Goal: Task Accomplishment & Management: Manage account settings

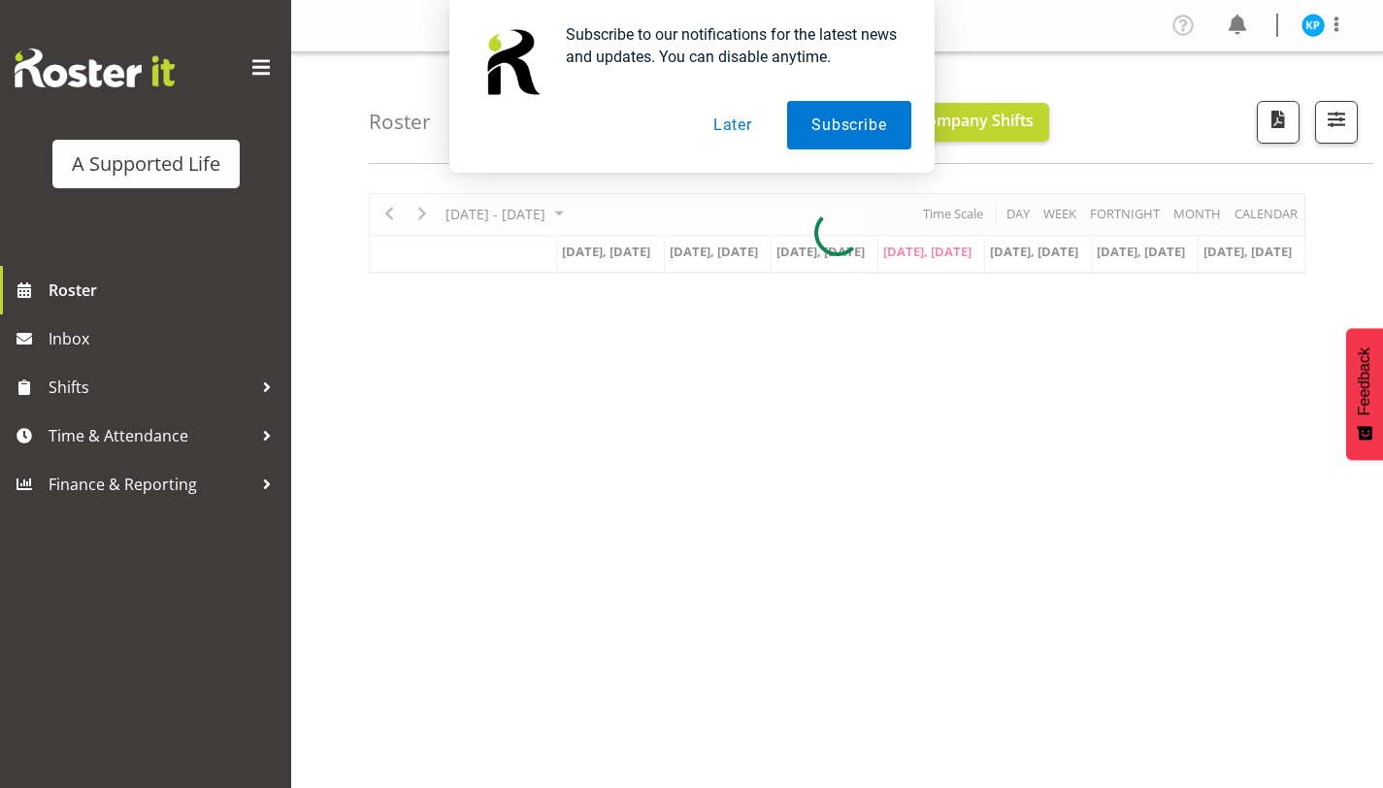
click at [746, 127] on button "Later" at bounding box center [732, 125] width 87 height 49
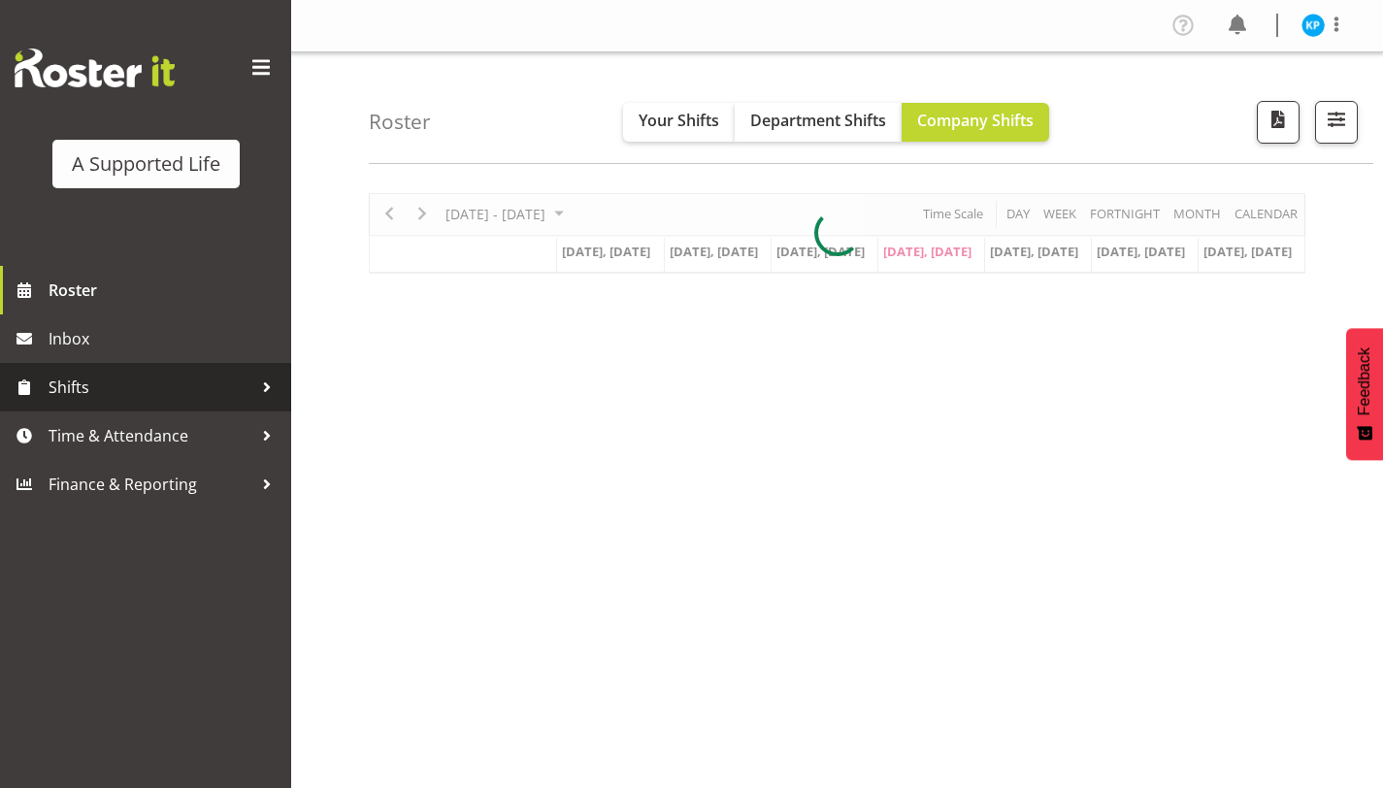
click at [140, 385] on span "Shifts" at bounding box center [151, 387] width 204 height 29
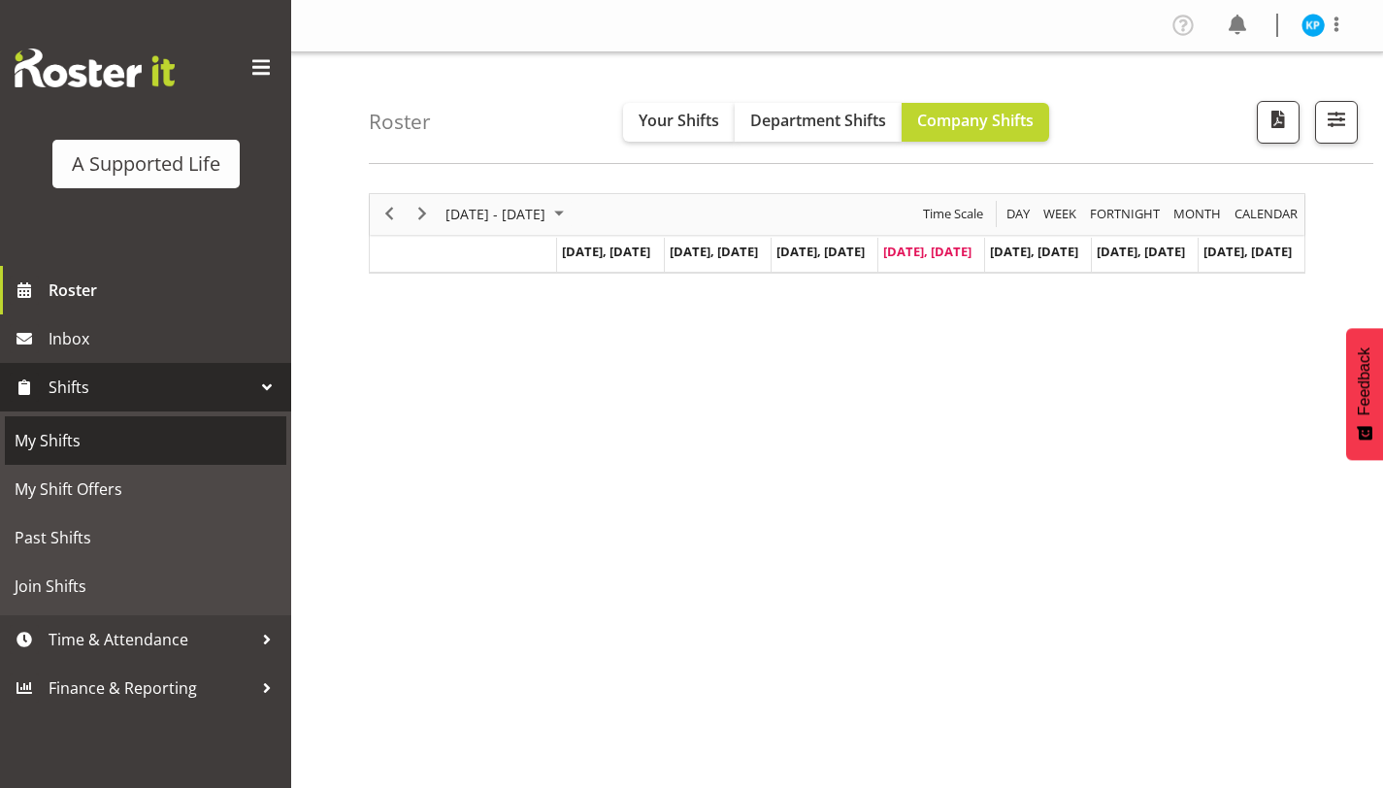
click at [120, 450] on span "My Shifts" at bounding box center [146, 440] width 262 height 29
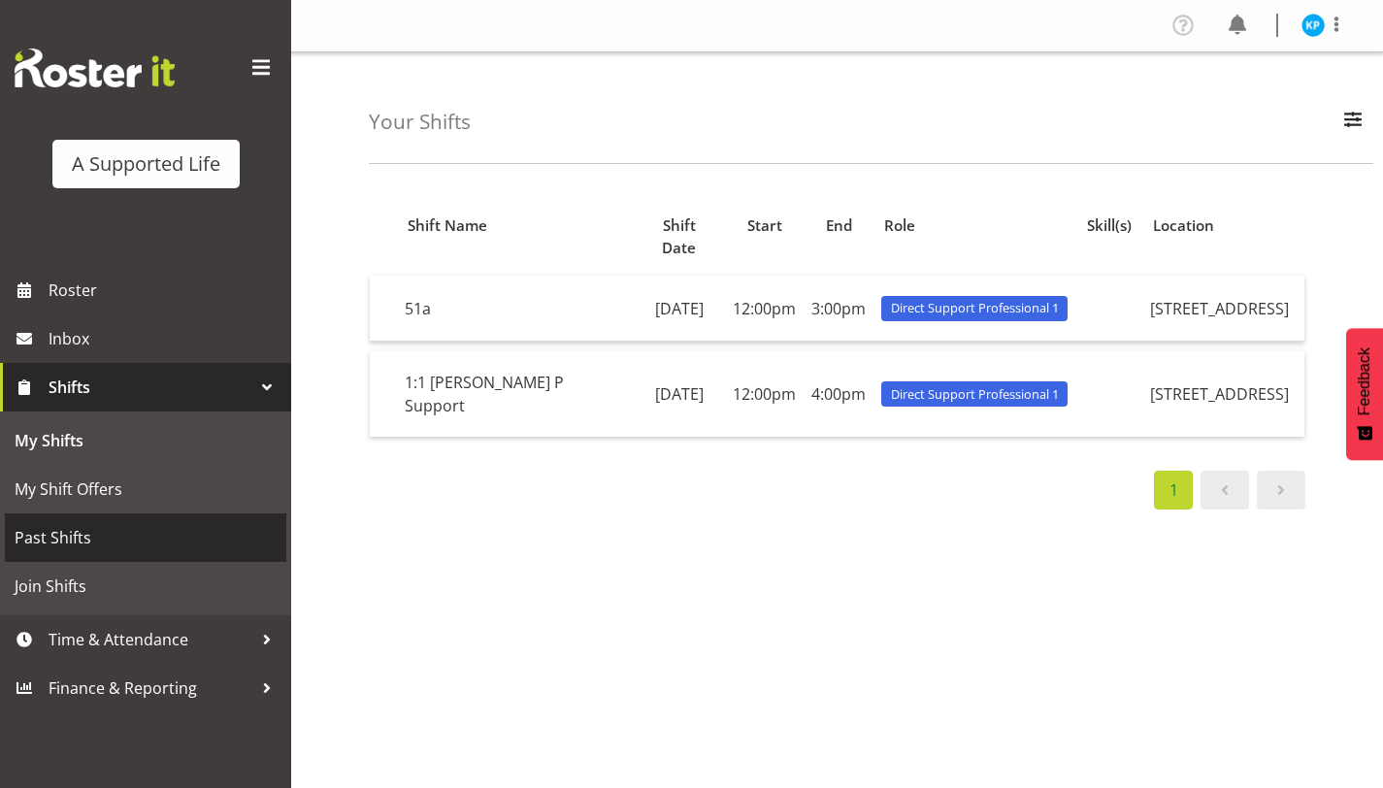
click at [128, 523] on span "Past Shifts" at bounding box center [146, 537] width 262 height 29
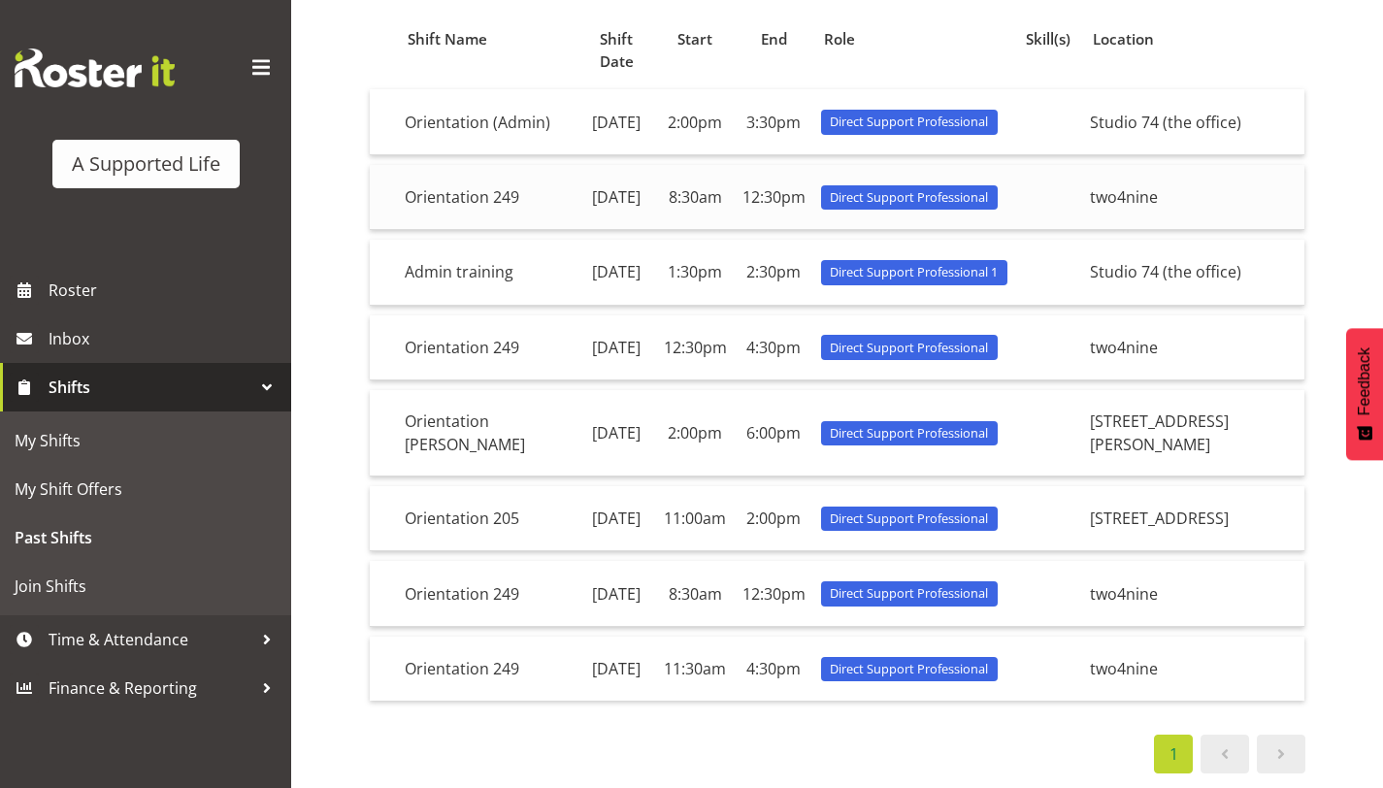
scroll to position [238, 0]
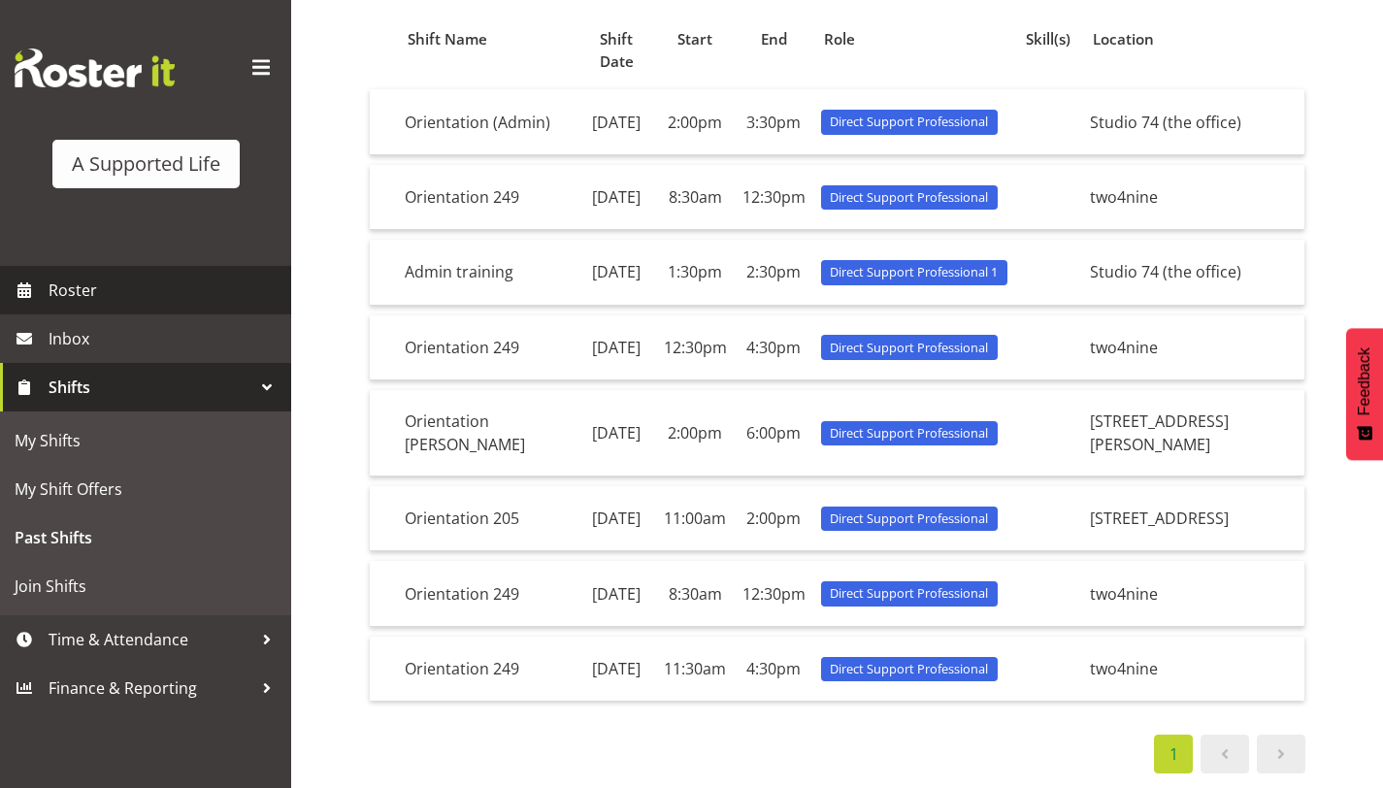
click at [159, 285] on span "Roster" at bounding box center [165, 290] width 233 height 29
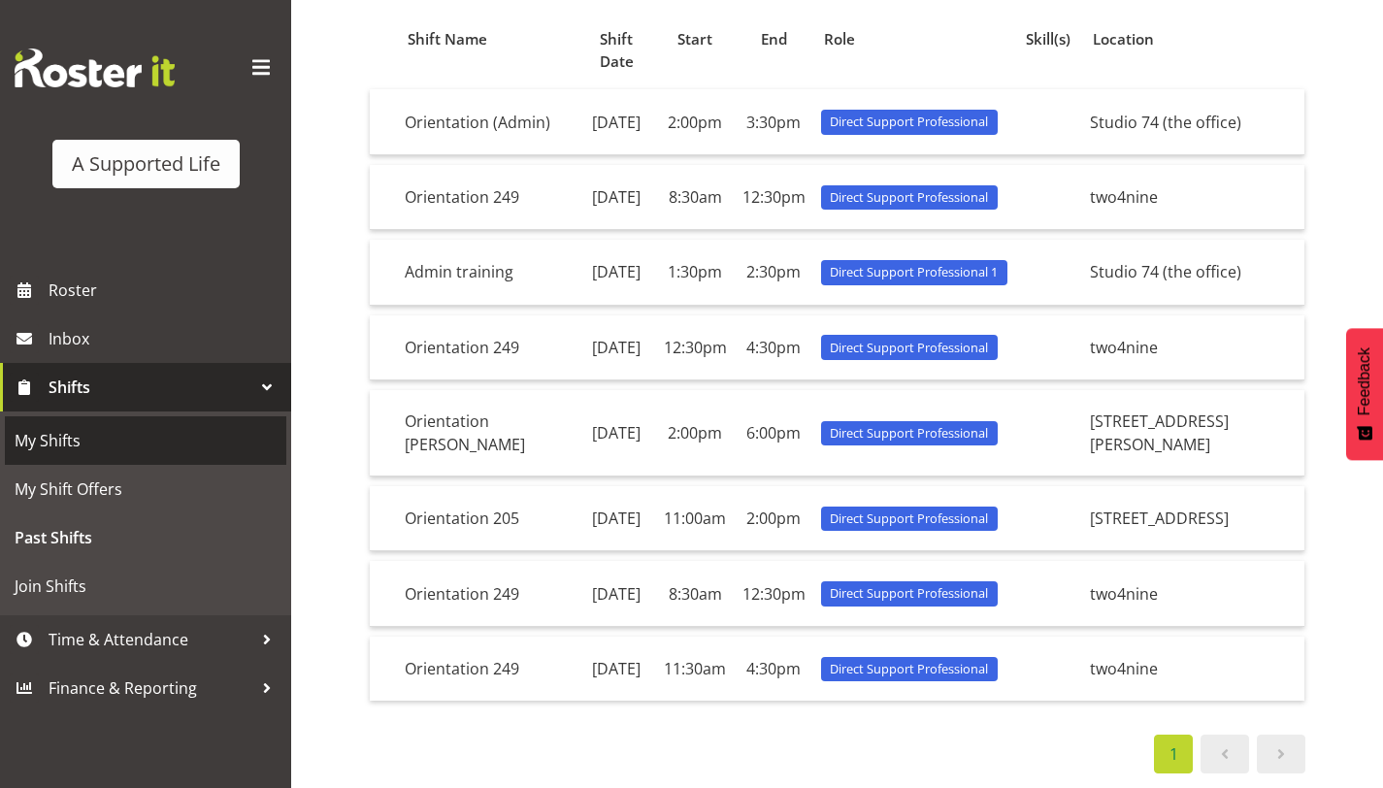
click at [159, 446] on span "My Shifts" at bounding box center [146, 440] width 262 height 29
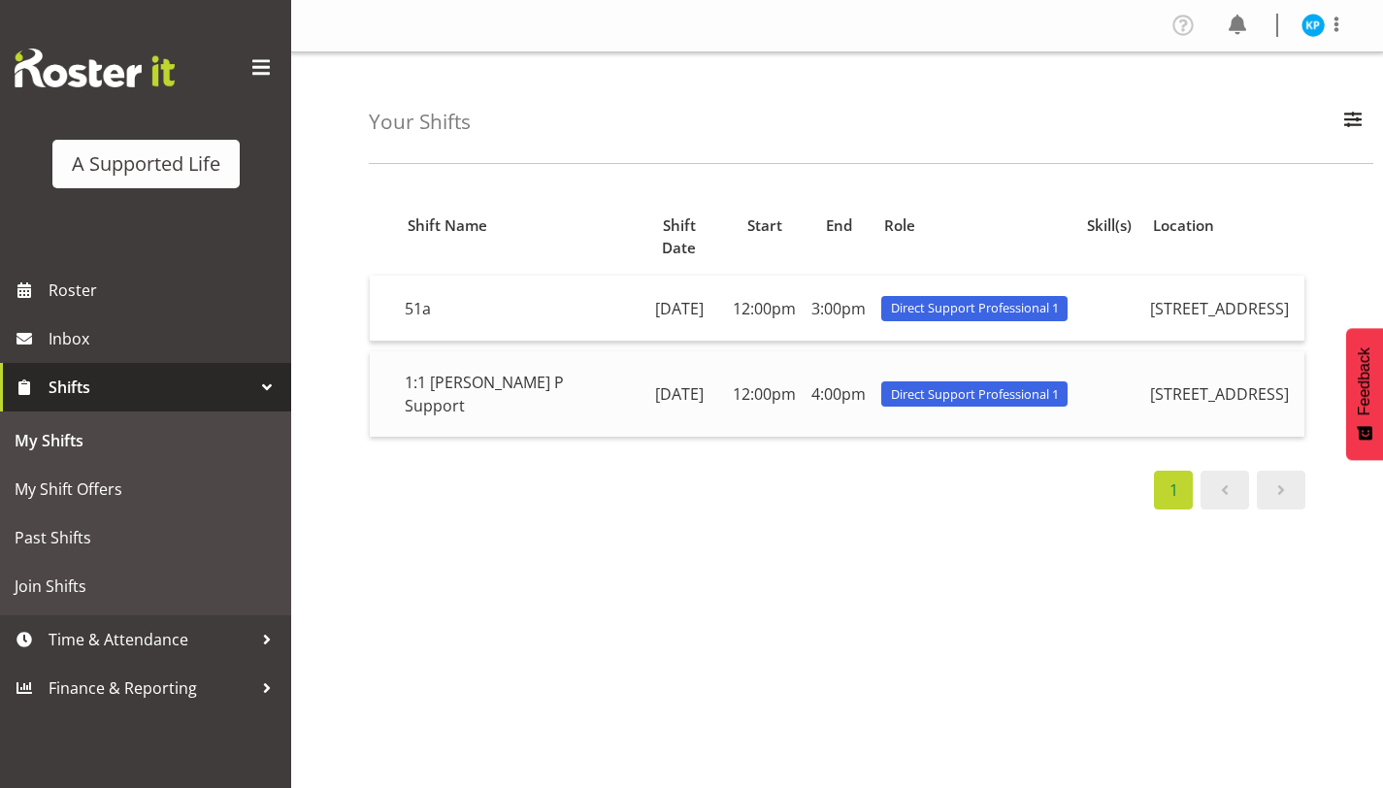
click at [490, 382] on td "1:1 Ashley P Support" at bounding box center [515, 393] width 236 height 85
click at [764, 369] on td "12:00pm" at bounding box center [764, 393] width 79 height 85
click at [910, 385] on span "Direct Support Professional 1" at bounding box center [975, 394] width 168 height 18
click at [912, 385] on span "Direct Support Professional 1" at bounding box center [975, 394] width 168 height 18
click at [498, 382] on td "1:1 Ashley P Support" at bounding box center [515, 393] width 236 height 85
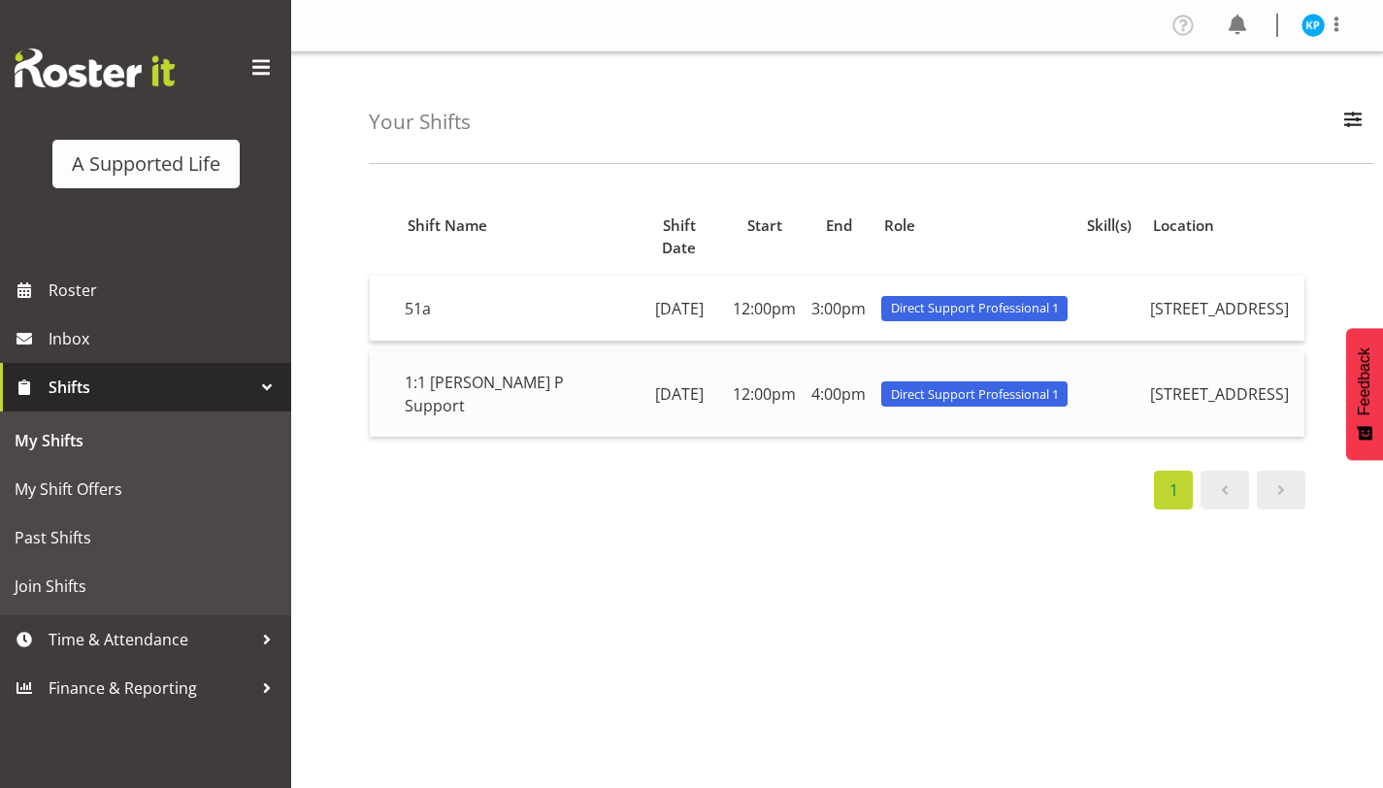
click at [438, 371] on td "1:1 Ashley P Support" at bounding box center [515, 393] width 236 height 85
click at [459, 370] on td "1:1 Ashley P Support" at bounding box center [515, 393] width 236 height 85
click at [1272, 479] on span at bounding box center [1281, 490] width 23 height 23
click at [1186, 358] on td "205 Edmonton Road" at bounding box center [1224, 393] width 162 height 85
click at [161, 340] on span "Inbox" at bounding box center [165, 338] width 233 height 29
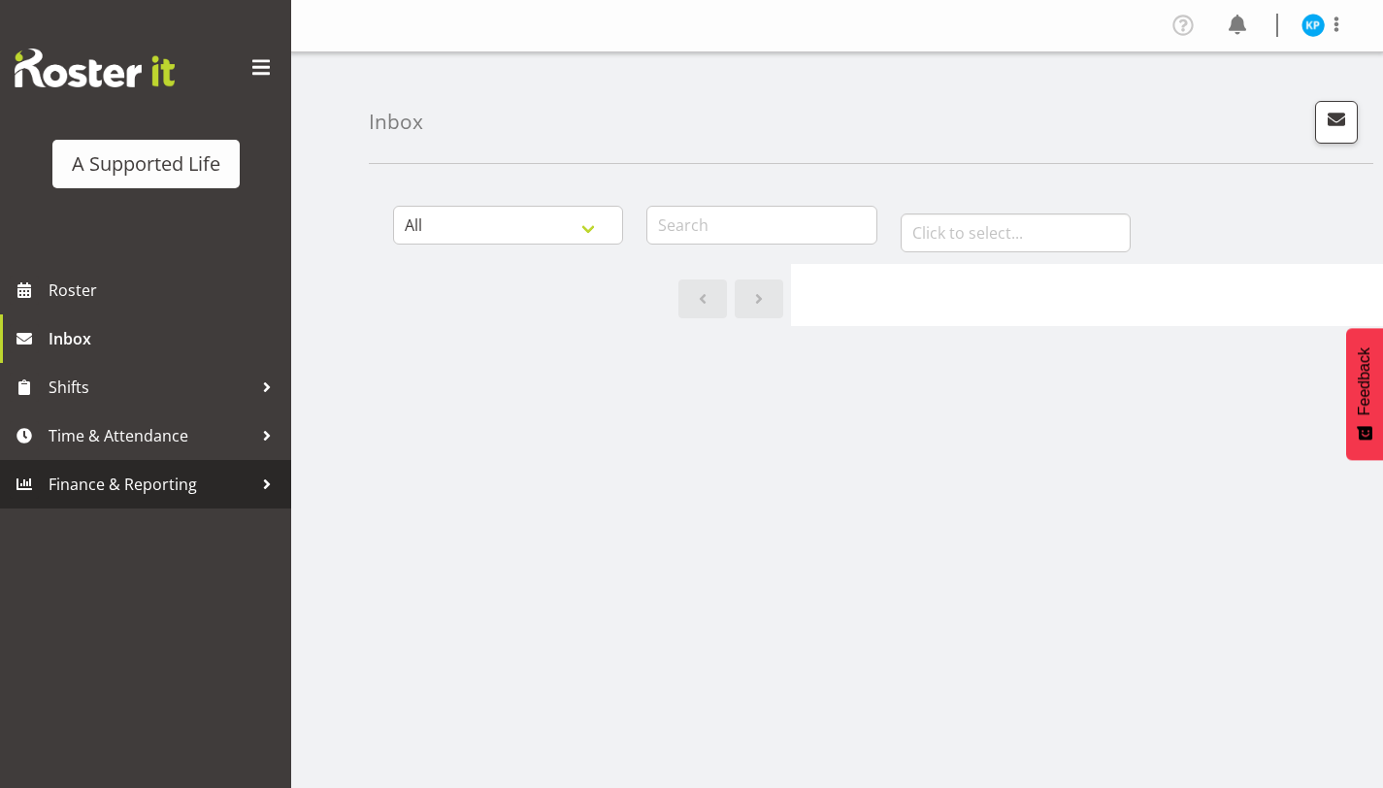
click at [165, 484] on span "Finance & Reporting" at bounding box center [151, 484] width 204 height 29
click at [188, 447] on span "Time & Attendance" at bounding box center [151, 435] width 204 height 29
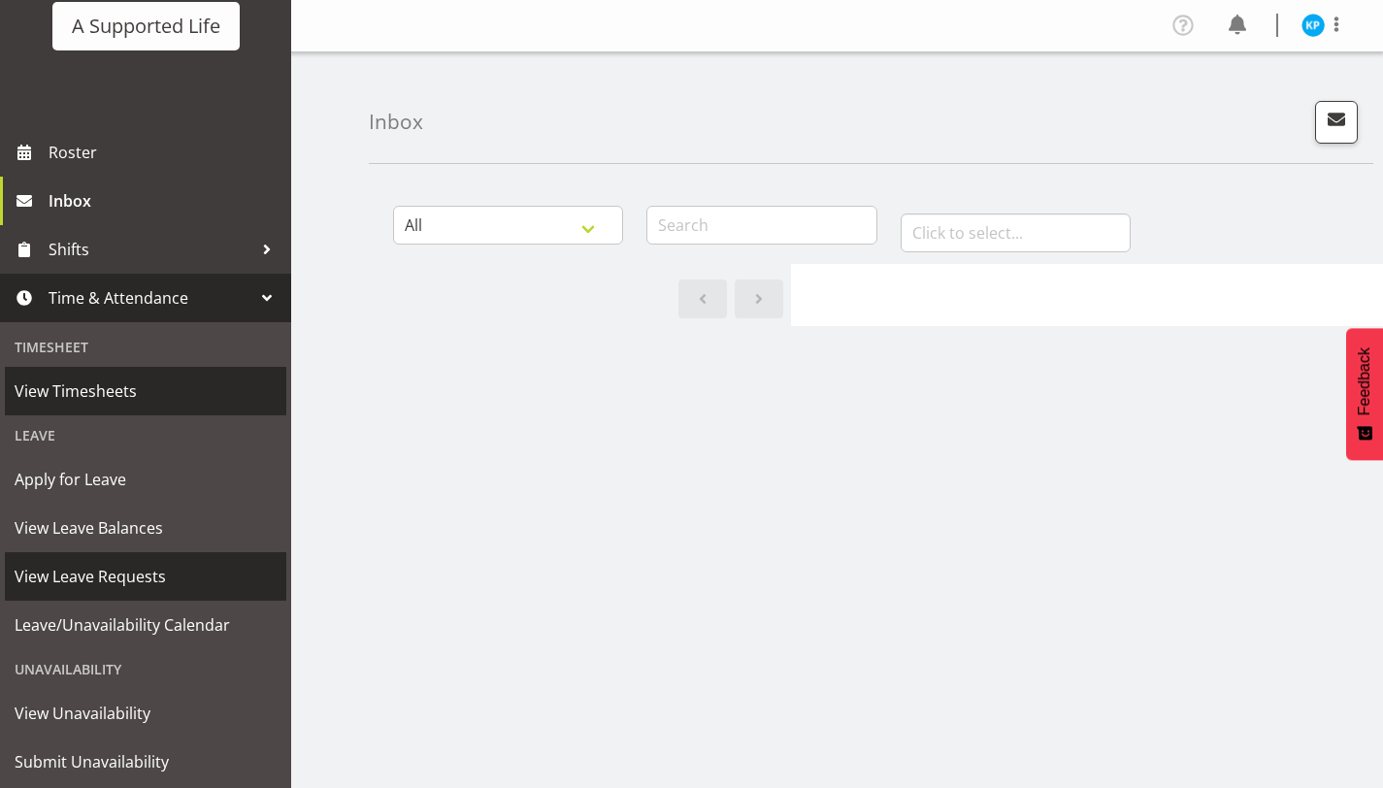
scroll to position [104, 0]
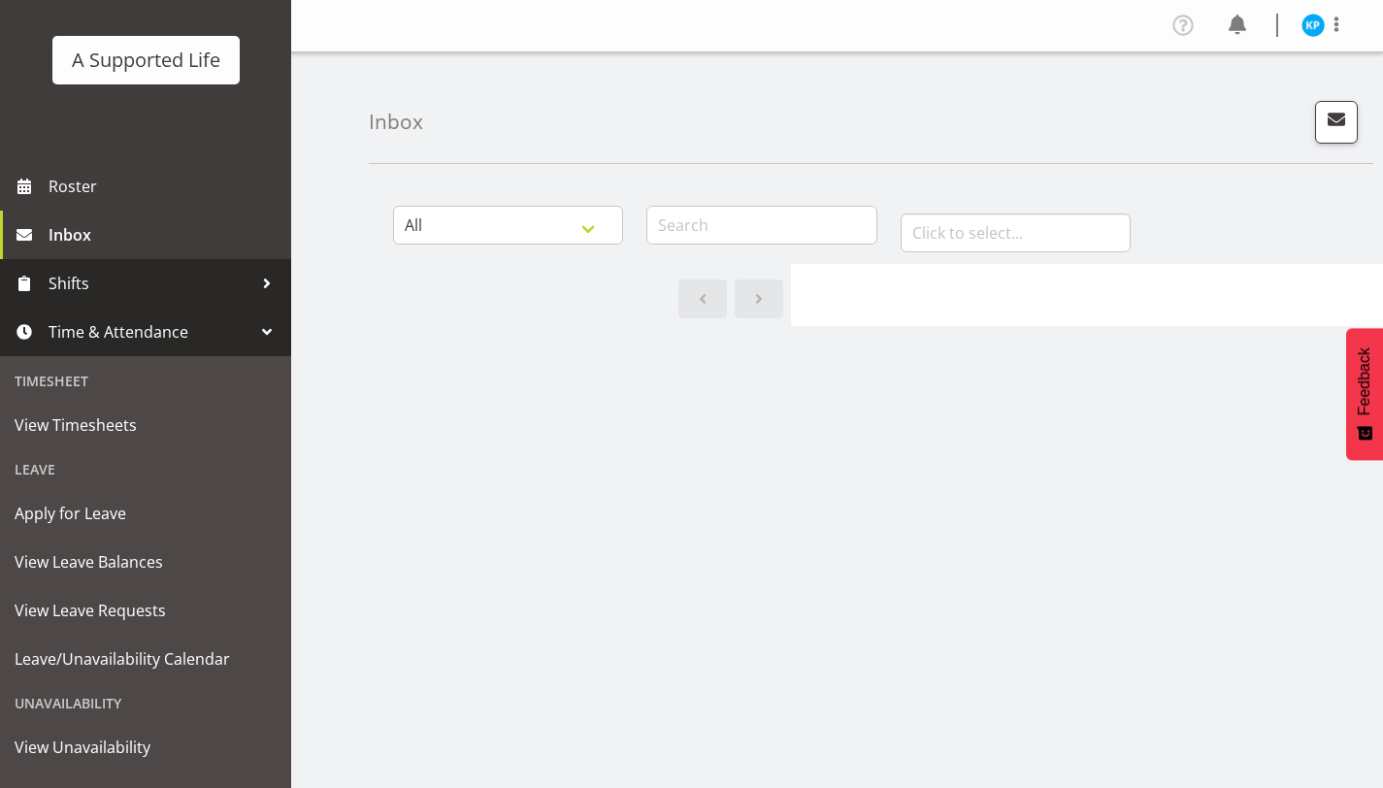
click at [168, 292] on span "Shifts" at bounding box center [151, 283] width 204 height 29
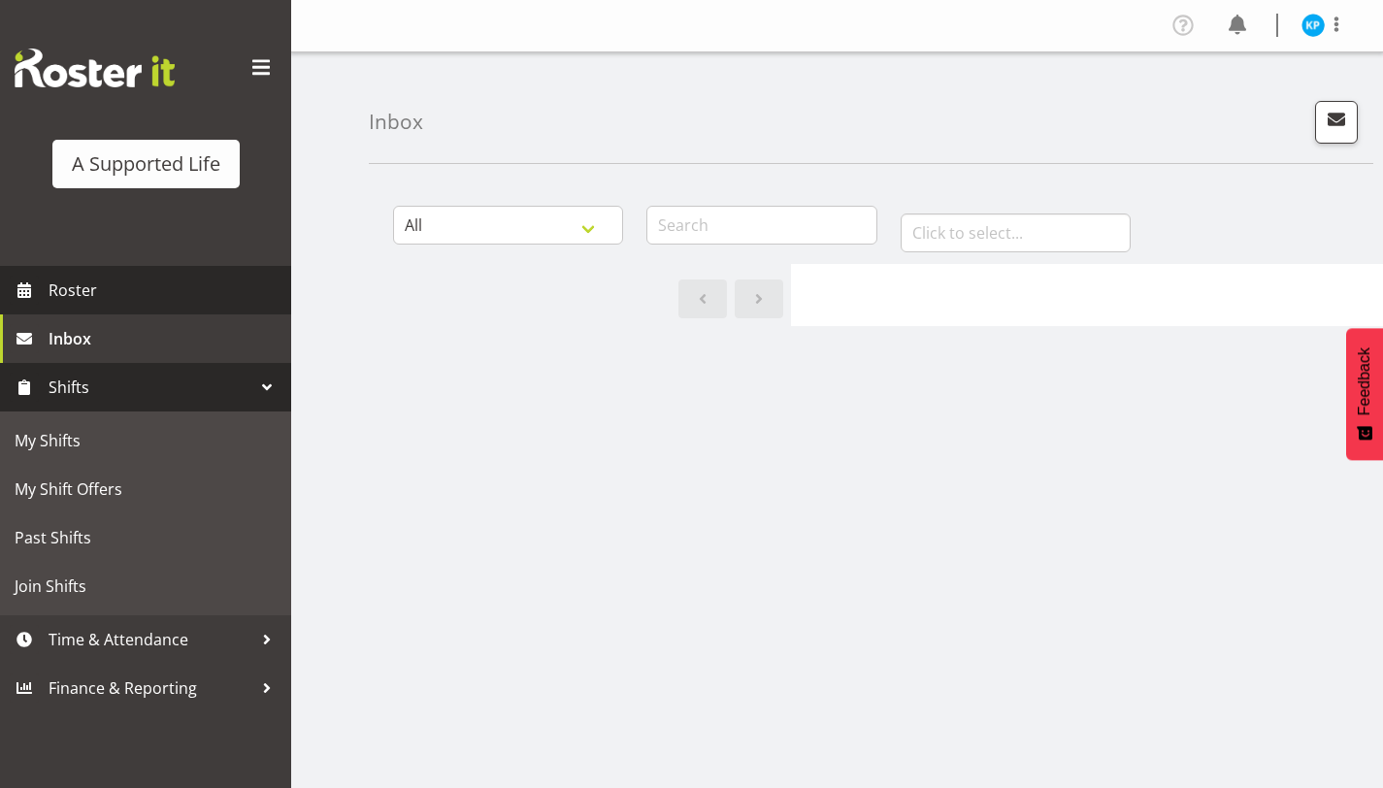
click at [152, 302] on span "Roster" at bounding box center [165, 290] width 233 height 29
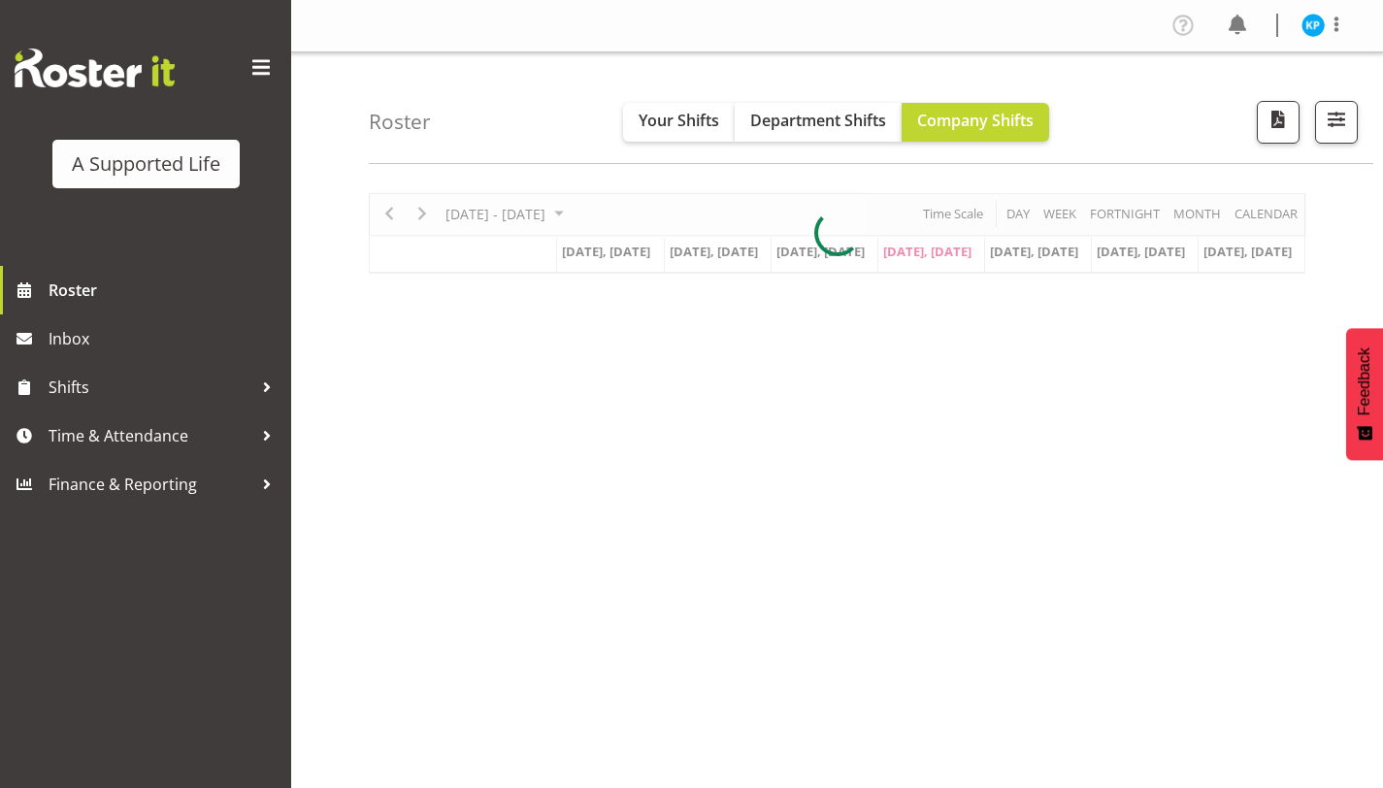
click at [253, 70] on span at bounding box center [261, 67] width 31 height 31
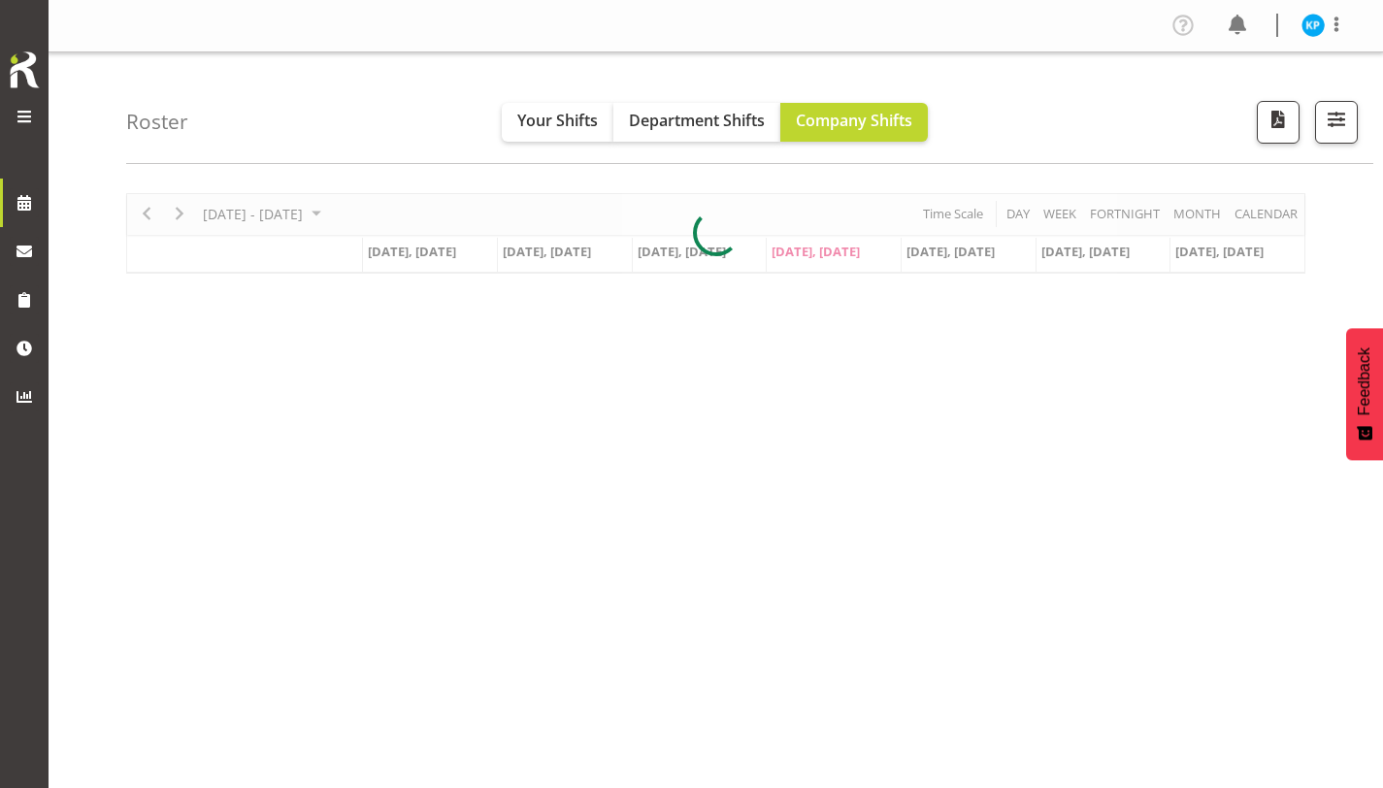
click at [23, 116] on span at bounding box center [24, 116] width 23 height 23
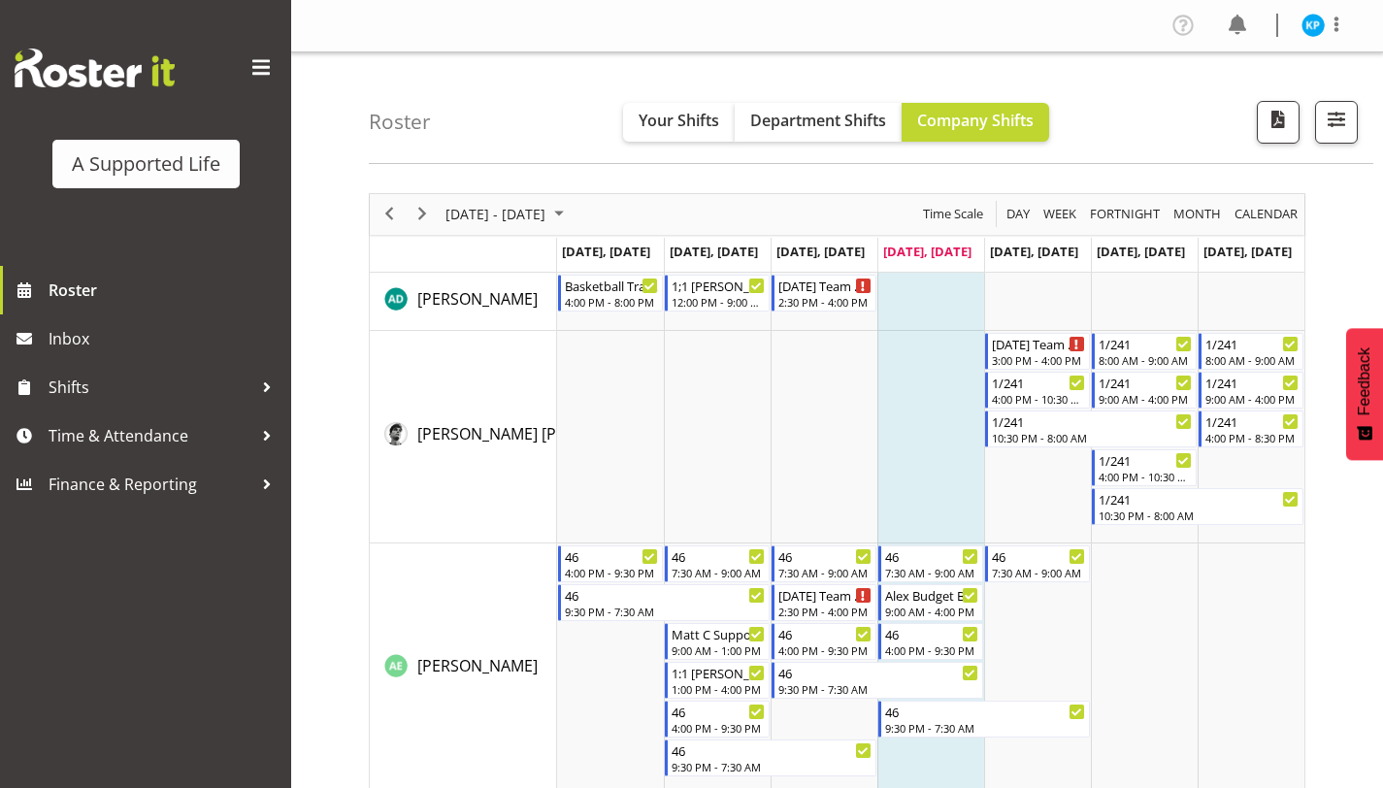
scroll to position [28, 0]
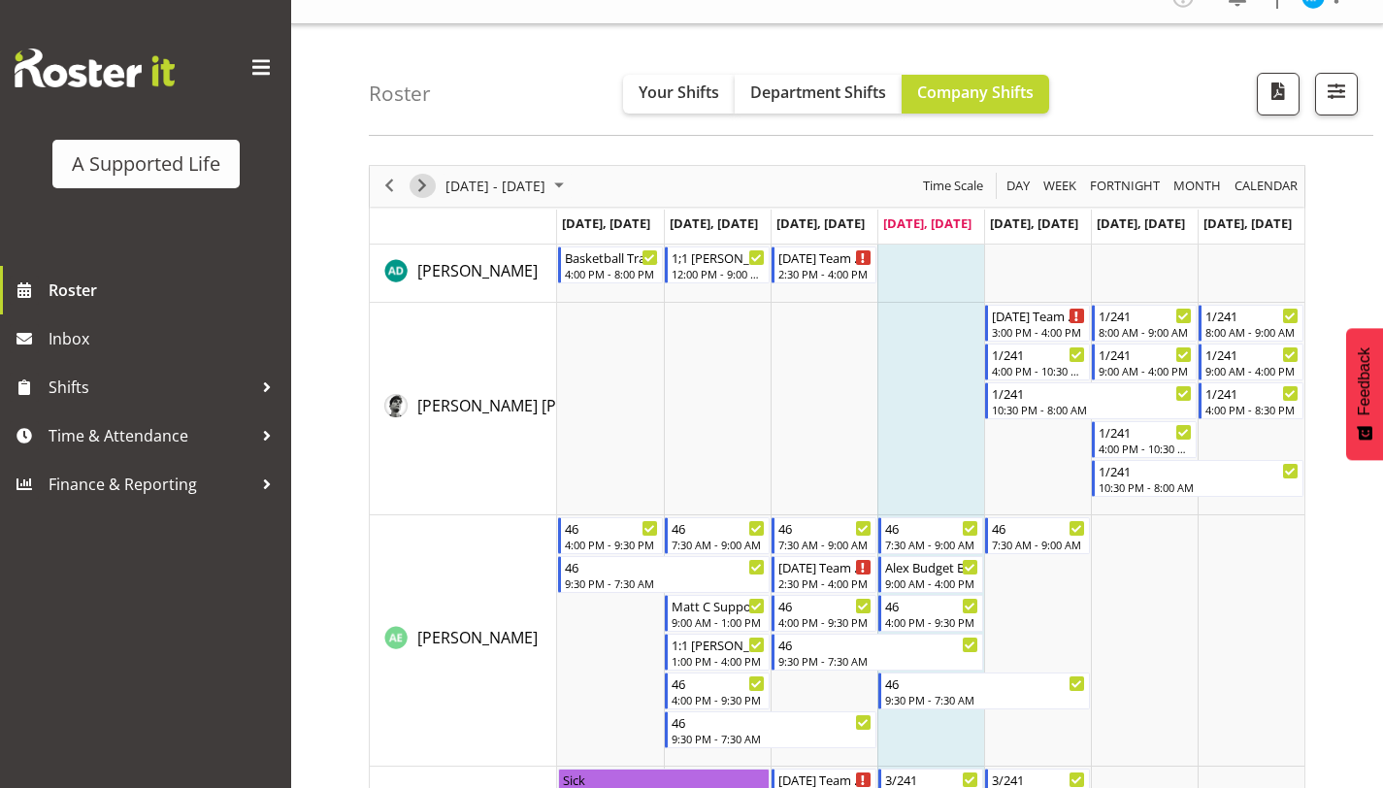
click at [416, 182] on span "Next" at bounding box center [422, 186] width 23 height 24
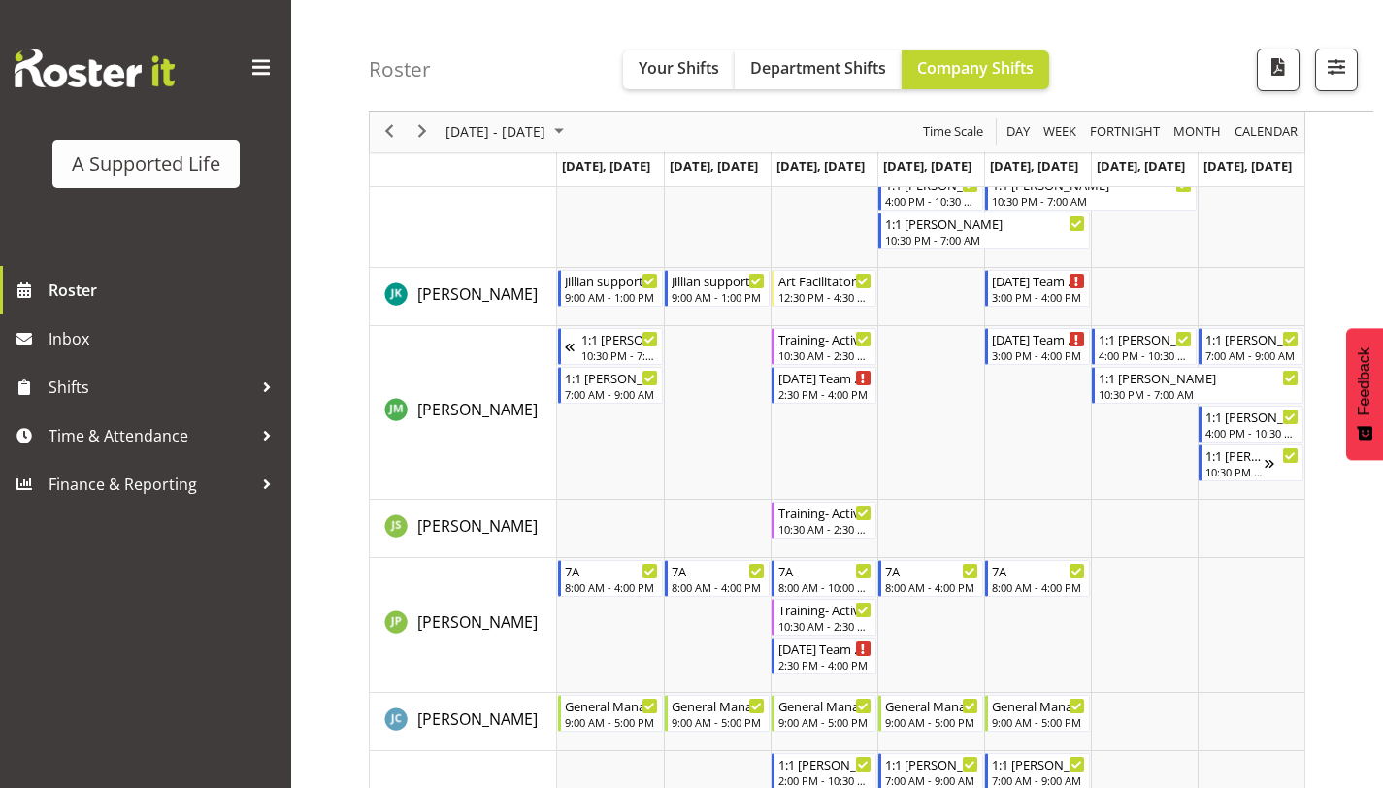
scroll to position [4439, 0]
